Goal: Task Accomplishment & Management: Use online tool/utility

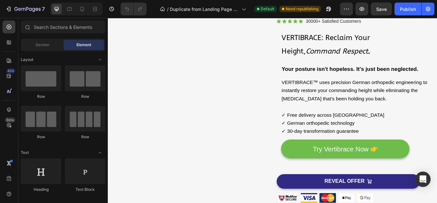
scroll to position [74, 0]
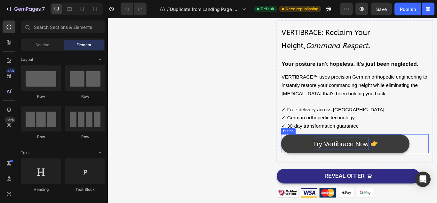
click at [359, 171] on p "Try Vertibrace Now" at bounding box center [379, 164] width 65 height 14
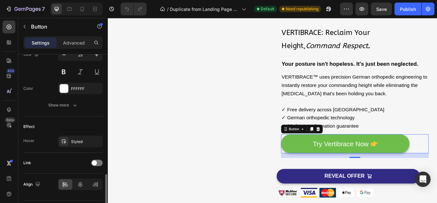
scroll to position [343, 0]
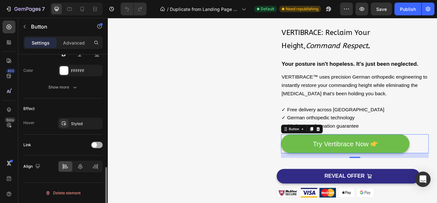
click at [96, 146] on span at bounding box center [94, 144] width 5 height 5
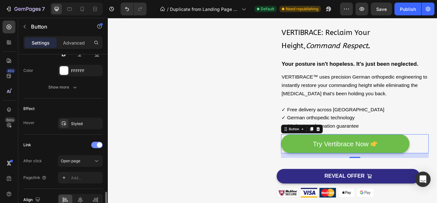
scroll to position [376, 0]
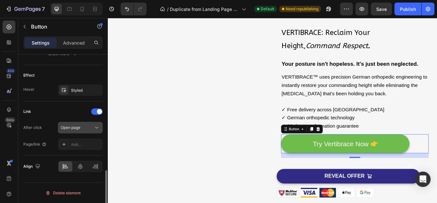
click at [90, 124] on button "Open page" at bounding box center [80, 128] width 45 height 12
click at [35, 154] on div "Link After click Open page Page/link Add..." at bounding box center [62, 128] width 79 height 54
click at [82, 142] on div "Add..." at bounding box center [86, 144] width 30 height 6
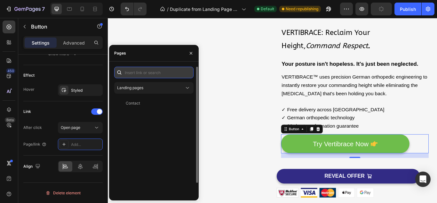
click at [146, 69] on input "text" at bounding box center [153, 73] width 79 height 12
type input "c"
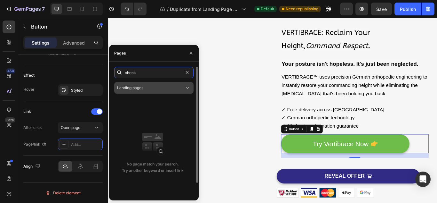
type input "check"
click at [153, 87] on div "Landing pages" at bounding box center [150, 88] width 67 height 6
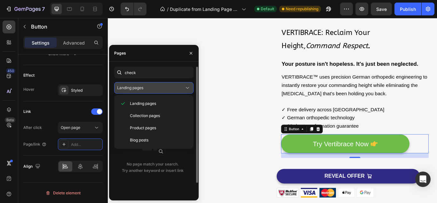
click at [158, 87] on div "Landing pages" at bounding box center [150, 88] width 67 height 6
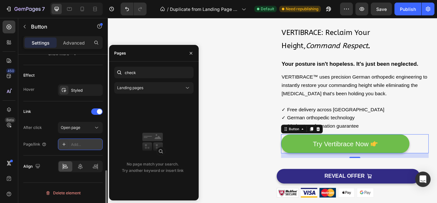
click at [81, 143] on div "Add..." at bounding box center [86, 144] width 30 height 6
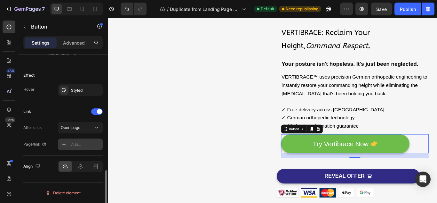
click at [81, 143] on div "Add..." at bounding box center [86, 144] width 30 height 6
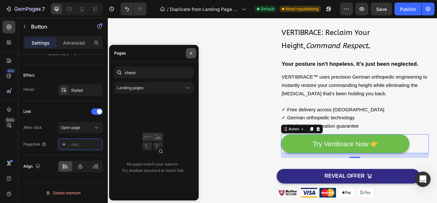
click at [192, 52] on icon "button" at bounding box center [191, 53] width 5 height 5
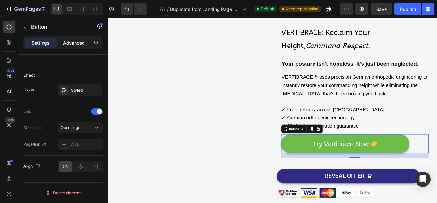
click at [77, 41] on p "Advanced" at bounding box center [74, 42] width 22 height 7
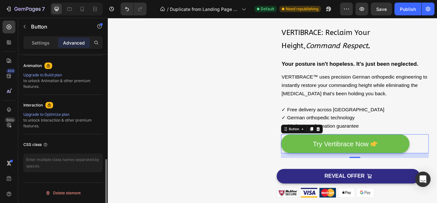
scroll to position [278, 0]
click at [46, 46] on div "Settings" at bounding box center [41, 42] width 32 height 10
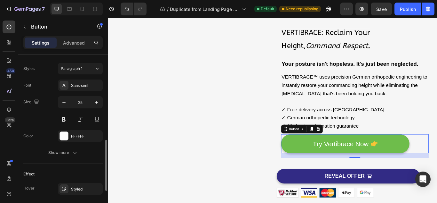
scroll to position [376, 0]
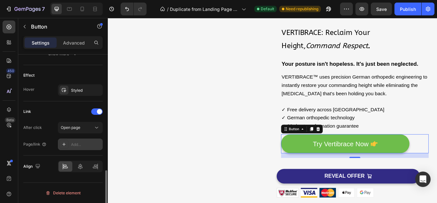
click at [61, 142] on icon at bounding box center [63, 143] width 5 height 5
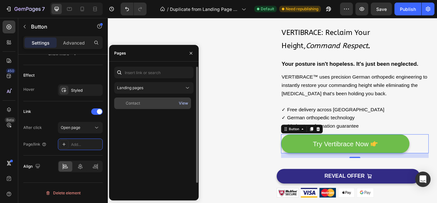
click at [186, 101] on div "View" at bounding box center [183, 103] width 9 height 6
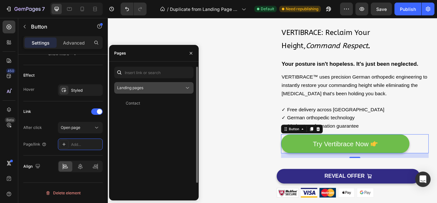
click at [160, 90] on div "Landing pages" at bounding box center [150, 88] width 67 height 6
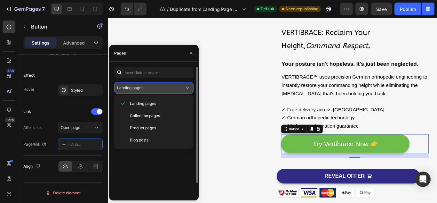
click at [160, 90] on div "Landing pages" at bounding box center [150, 88] width 67 height 6
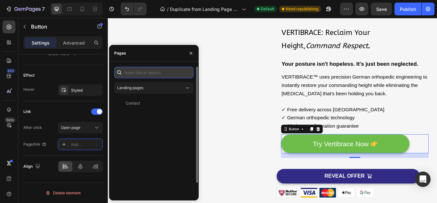
click at [165, 72] on input "text" at bounding box center [153, 73] width 79 height 12
click at [145, 72] on input "text" at bounding box center [153, 73] width 79 height 12
type input "c"
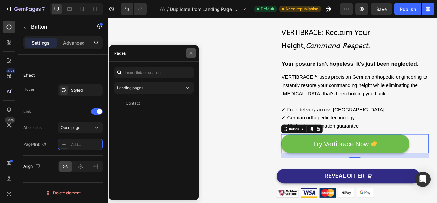
click at [190, 52] on icon "button" at bounding box center [191, 53] width 3 height 3
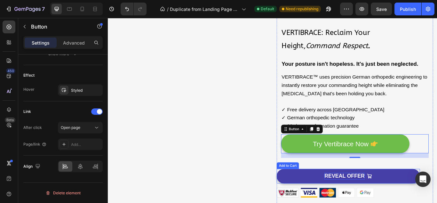
click at [373, 201] on div "REVEAL OFFER" at bounding box center [383, 202] width 47 height 8
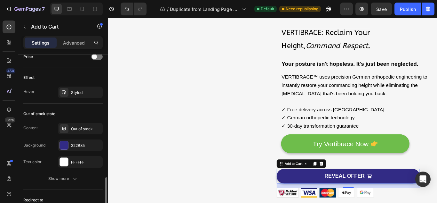
scroll to position [570, 0]
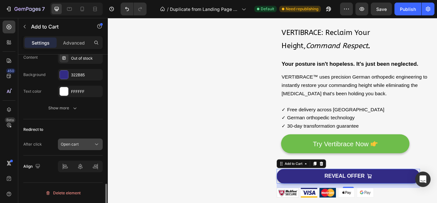
click at [88, 141] on button "Open cart" at bounding box center [80, 144] width 45 height 12
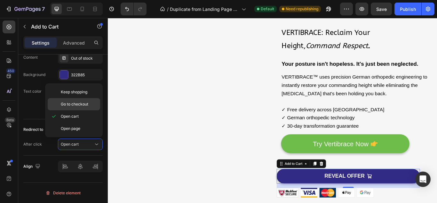
click at [88, 107] on div "Go to checkout" at bounding box center [74, 104] width 52 height 12
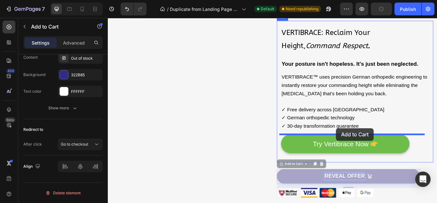
drag, startPoint x: 374, startPoint y: 205, endPoint x: 374, endPoint y: 146, distance: 58.6
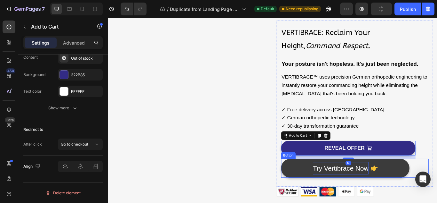
click at [367, 190] on span "Try Vertibrace Now" at bounding box center [379, 193] width 65 height 9
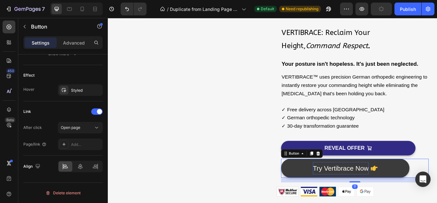
scroll to position [0, 0]
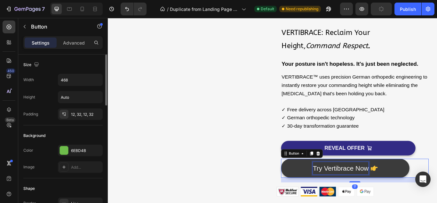
click at [367, 190] on span "Try Vertibrace Now" at bounding box center [379, 193] width 65 height 9
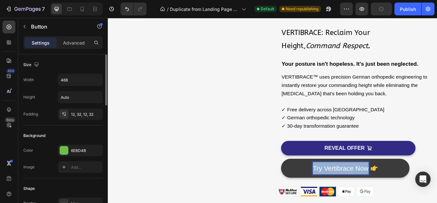
click at [367, 190] on span "Try Vertibrace Now" at bounding box center [379, 193] width 65 height 9
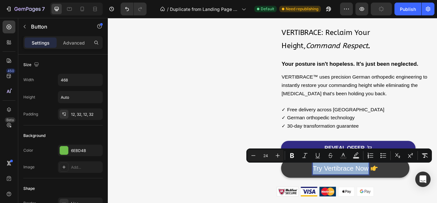
copy span "Try Vertibrace Now"
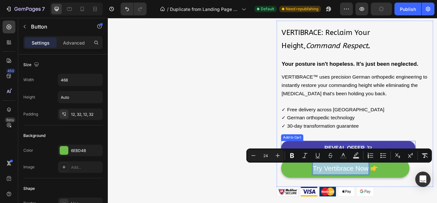
click at [367, 166] on div "REVEAL OFFER" at bounding box center [383, 170] width 47 height 8
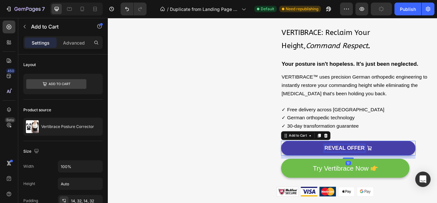
click at [367, 166] on p "REVEAL OFFER" at bounding box center [383, 170] width 47 height 8
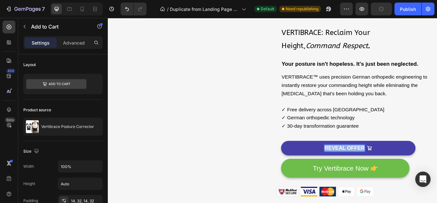
click at [367, 166] on p "REVEAL OFFER" at bounding box center [383, 170] width 47 height 8
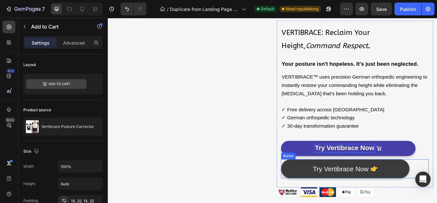
click at [415, 191] on icon at bounding box center [419, 194] width 8 height 8
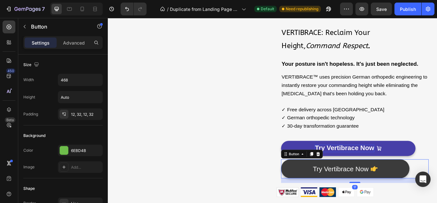
click at [415, 191] on icon at bounding box center [419, 194] width 8 height 8
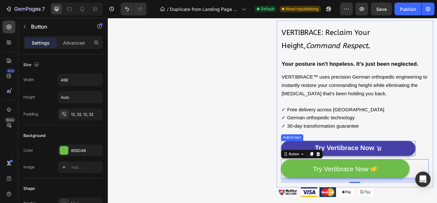
click at [424, 166] on button "Try Vertibrace Now" at bounding box center [388, 170] width 157 height 18
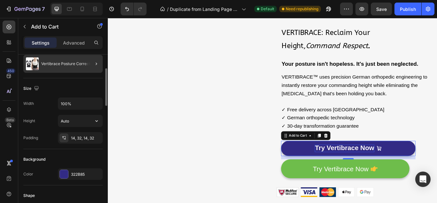
scroll to position [62, 0]
click at [87, 119] on input "Auto" at bounding box center [80, 122] width 44 height 12
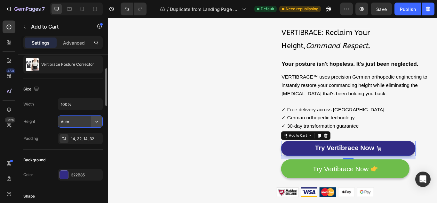
click at [102, 121] on button "button" at bounding box center [97, 122] width 12 height 12
click at [80, 156] on div "Background" at bounding box center [62, 160] width 79 height 10
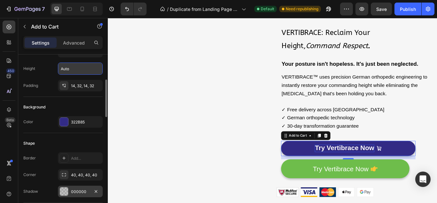
scroll to position [114, 0]
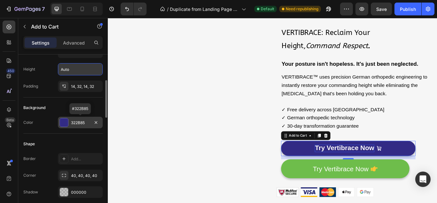
click at [78, 117] on div "322B85" at bounding box center [80, 123] width 45 height 12
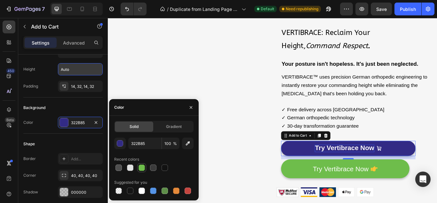
click at [141, 167] on div at bounding box center [142, 167] width 6 height 6
type input "6EBD4B"
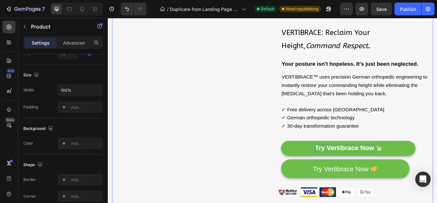
click at [262, 195] on div "Image Row" at bounding box center [204, 108] width 182 height 251
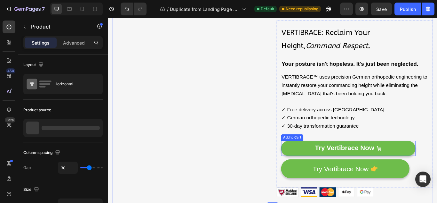
click at [357, 170] on span "Try Vertibrace Now" at bounding box center [383, 169] width 69 height 9
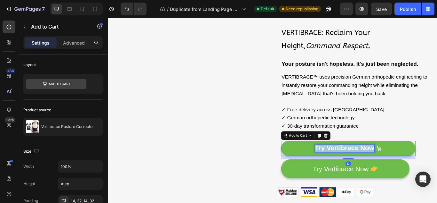
click at [357, 170] on span "Try Vertibrace Now" at bounding box center [383, 169] width 69 height 9
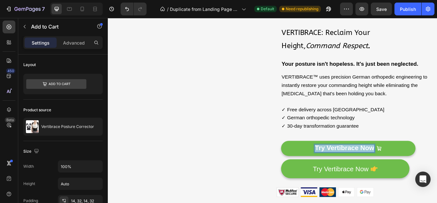
click at [357, 170] on span "Try Vertibrace Now" at bounding box center [383, 169] width 69 height 9
click at [364, 170] on span "Try Vertibrace Now" at bounding box center [383, 169] width 69 height 9
drag, startPoint x: 364, startPoint y: 170, endPoint x: 359, endPoint y: 170, distance: 4.8
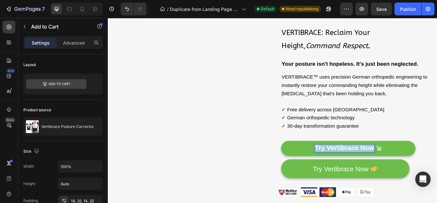
click at [359, 170] on span "Try Vertibrace Now" at bounding box center [383, 169] width 69 height 9
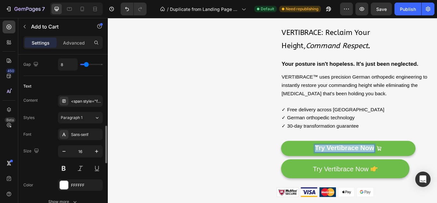
scroll to position [313, 0]
click at [64, 166] on button at bounding box center [64, 168] width 12 height 12
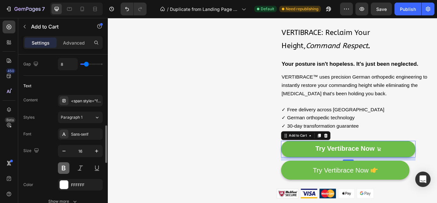
click at [64, 166] on button at bounding box center [64, 168] width 12 height 12
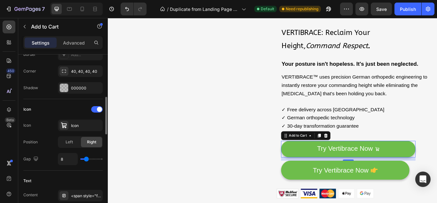
scroll to position [213, 0]
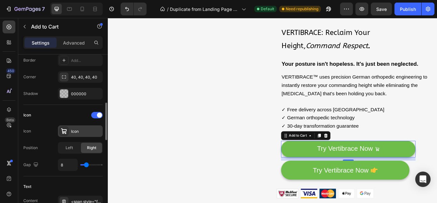
click at [86, 132] on div "Icon" at bounding box center [86, 131] width 30 height 6
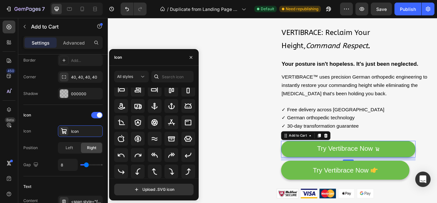
scroll to position [76, 0]
click at [170, 75] on input "text" at bounding box center [172, 77] width 42 height 12
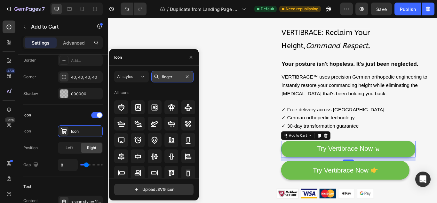
type input "finger"
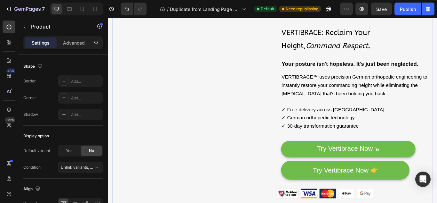
click at [228, 174] on div "Image Row" at bounding box center [204, 109] width 182 height 253
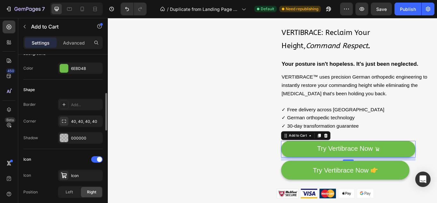
scroll to position [169, 0]
click at [74, 136] on div "000000" at bounding box center [80, 138] width 19 height 6
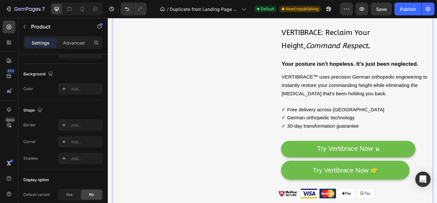
scroll to position [0, 0]
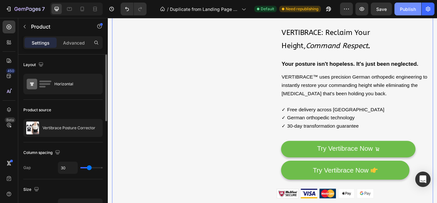
click at [404, 9] on div "Publish" at bounding box center [408, 9] width 16 height 7
click at [80, 6] on icon at bounding box center [82, 9] width 6 height 6
type input "0"
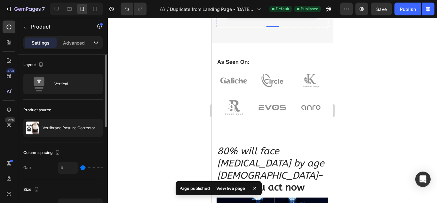
scroll to position [258, 0]
click at [57, 12] on icon at bounding box center [56, 9] width 6 height 6
type input "30"
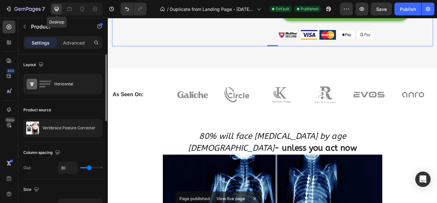
scroll to position [322, 0]
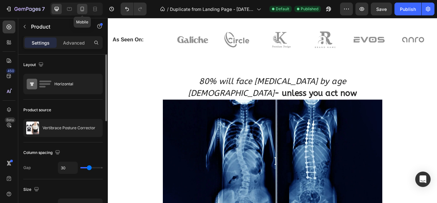
click at [80, 9] on icon at bounding box center [82, 9] width 6 height 6
type input "0"
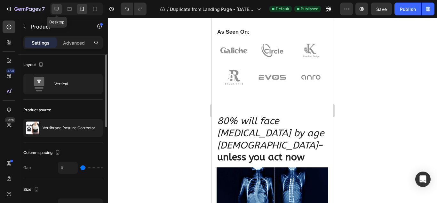
click at [53, 11] on icon at bounding box center [56, 9] width 6 height 6
type input "30"
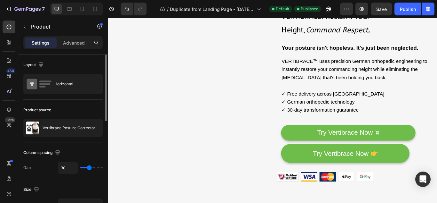
scroll to position [93, 0]
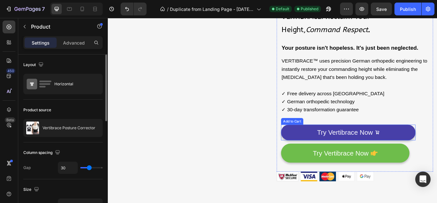
click at [340, 151] on button "Try Vertibrace Now" at bounding box center [388, 151] width 157 height 18
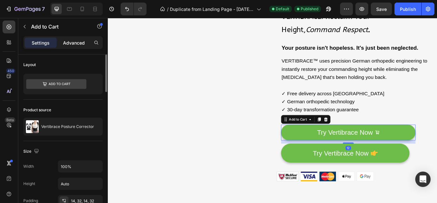
click at [68, 44] on p "Advanced" at bounding box center [74, 42] width 22 height 7
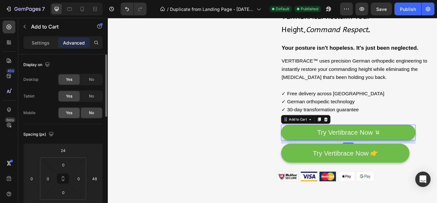
click at [78, 113] on div "Yes" at bounding box center [69, 113] width 21 height 10
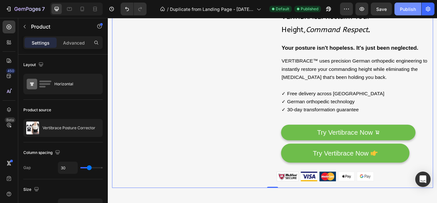
click at [409, 6] on div "Publish" at bounding box center [408, 9] width 16 height 7
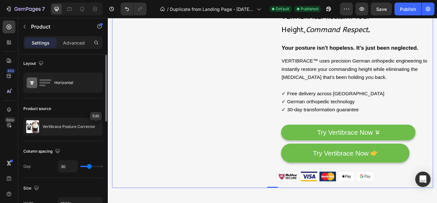
scroll to position [0, 0]
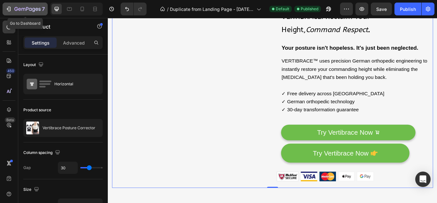
click at [8, 9] on icon "button" at bounding box center [8, 9] width 3 height 2
